Goal: Complete application form

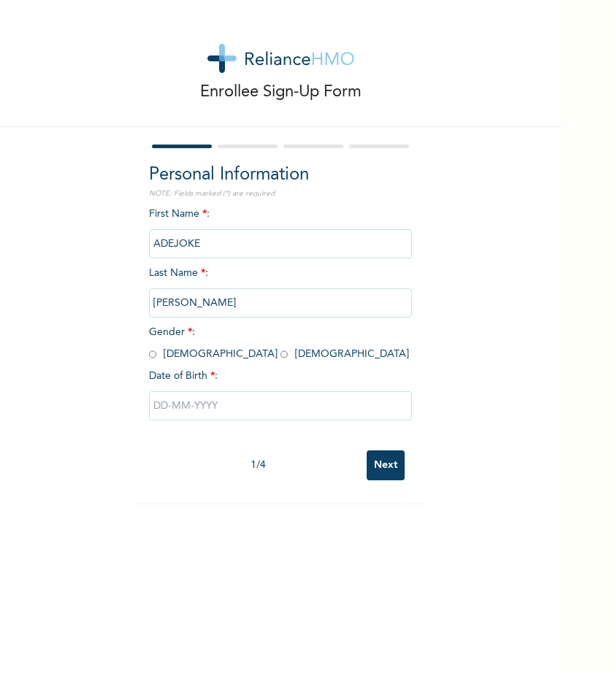
click at [280, 356] on input "radio" at bounding box center [283, 355] width 7 height 14
radio input "true"
click at [183, 405] on input "text" at bounding box center [280, 405] width 263 height 29
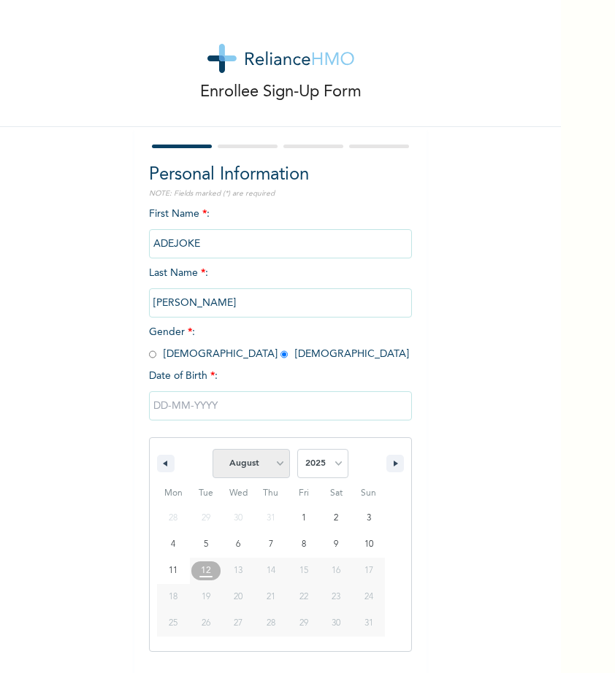
click at [271, 462] on select "January February March April May June July August September October November De…" at bounding box center [251, 463] width 77 height 29
click at [213, 449] on select "January February March April May June July August September October November De…" at bounding box center [251, 463] width 77 height 29
select select "7"
click at [334, 470] on select "2025 2024 2023 2022 2021 2020 2019 2018 2017 2016 2015 2014 2013 2012 2011 2010…" at bounding box center [322, 463] width 51 height 29
select select "1965"
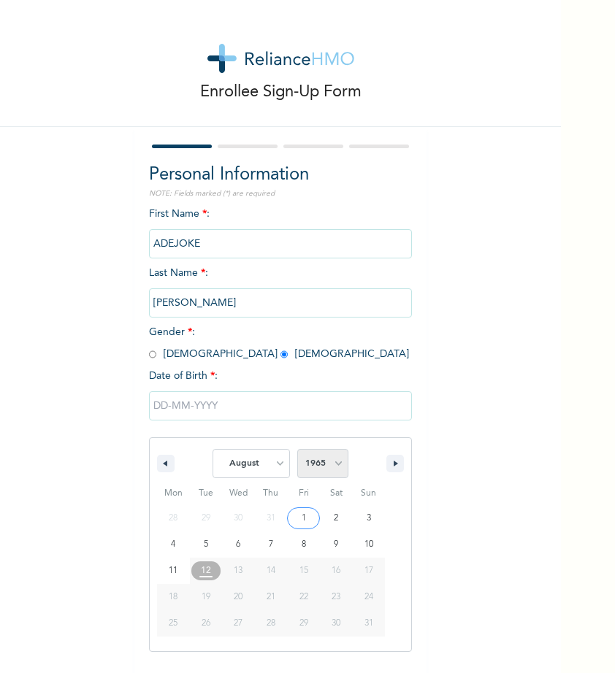
click at [297, 449] on select "2025 2024 2023 2022 2021 2020 2019 2018 2017 2016 2015 2014 2013 2012 2011 2010…" at bounding box center [322, 463] width 51 height 29
type input "[DATE]"
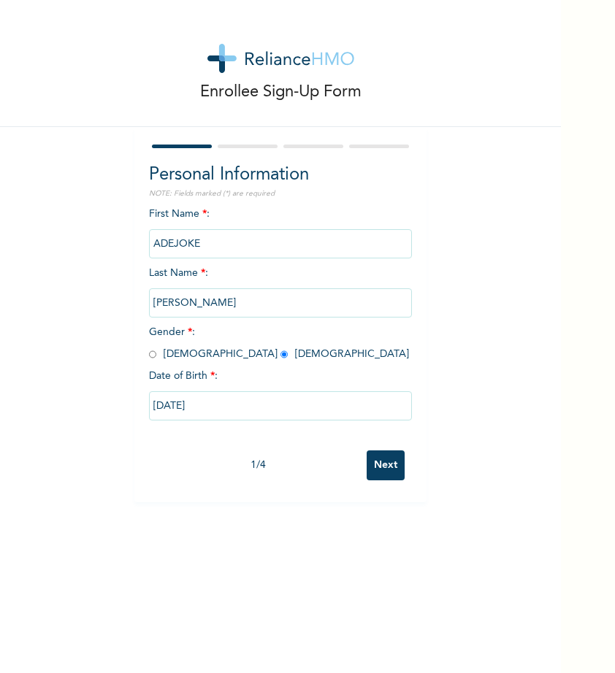
click at [386, 463] on input "Next" at bounding box center [386, 466] width 38 height 30
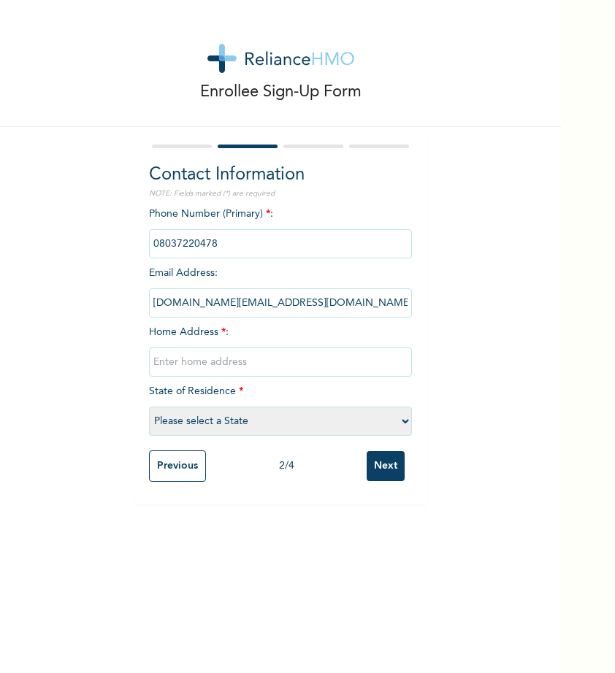
click at [235, 365] on input "text" at bounding box center [280, 362] width 263 height 29
paste input "[STREET_ADDRESS]"
type input "[STREET_ADDRESS]"
click at [203, 427] on select "Please select a State [PERSON_NAME] (FCT) [PERSON_NAME] Ibom [GEOGRAPHIC_DATA] …" at bounding box center [280, 421] width 263 height 29
select select "25"
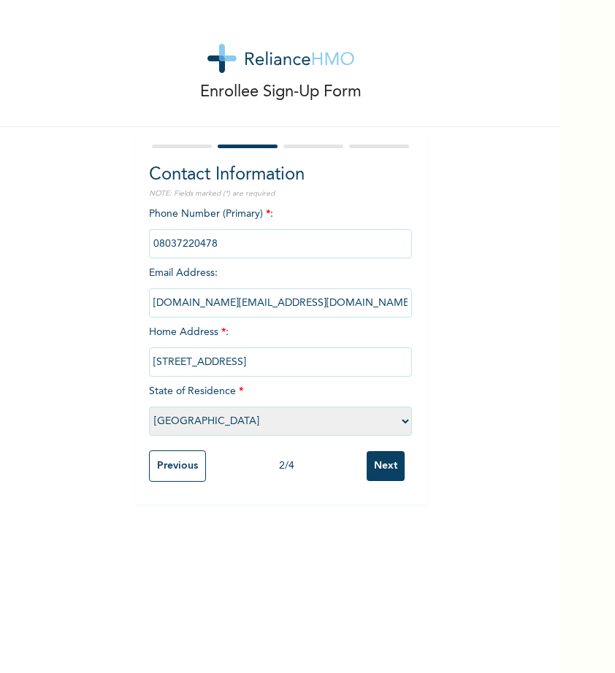
click at [149, 407] on select "Please select a State [PERSON_NAME] (FCT) [PERSON_NAME] Ibom [GEOGRAPHIC_DATA] …" at bounding box center [280, 421] width 263 height 29
click at [370, 470] on input "Next" at bounding box center [386, 466] width 38 height 30
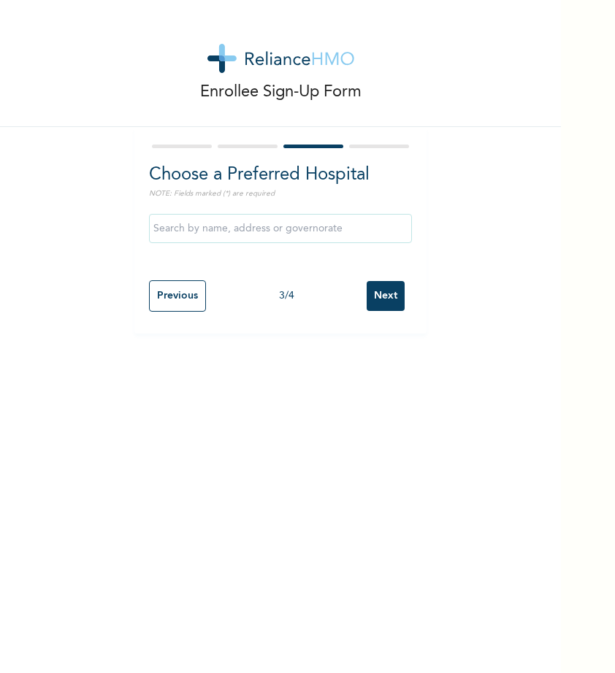
click at [370, 302] on input "Next" at bounding box center [386, 296] width 38 height 30
